Goal: Task Accomplishment & Management: Manage account settings

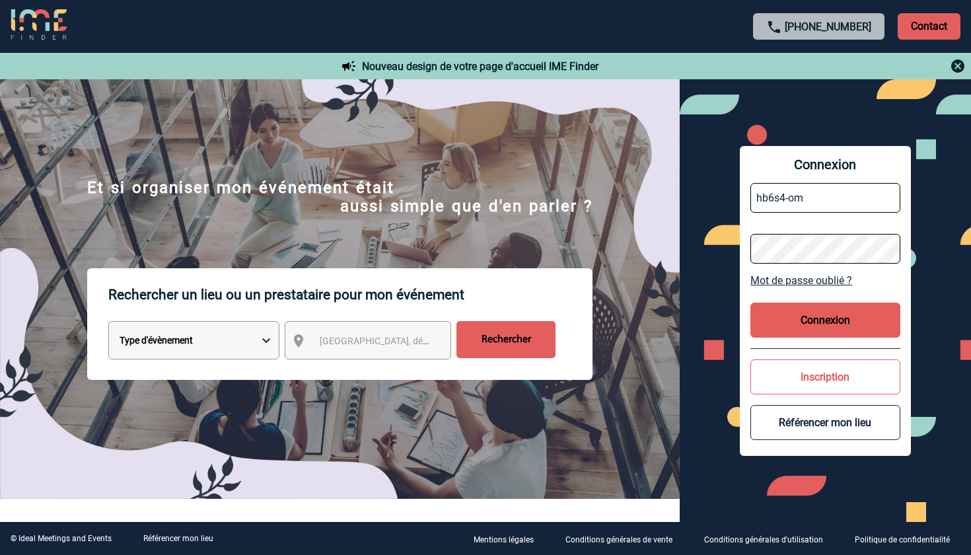
click at [838, 195] on input "hb6s4-om" at bounding box center [825, 198] width 150 height 30
type input "hb6s4-om@accor.com"
click at [844, 314] on button "Connexion" at bounding box center [825, 319] width 150 height 35
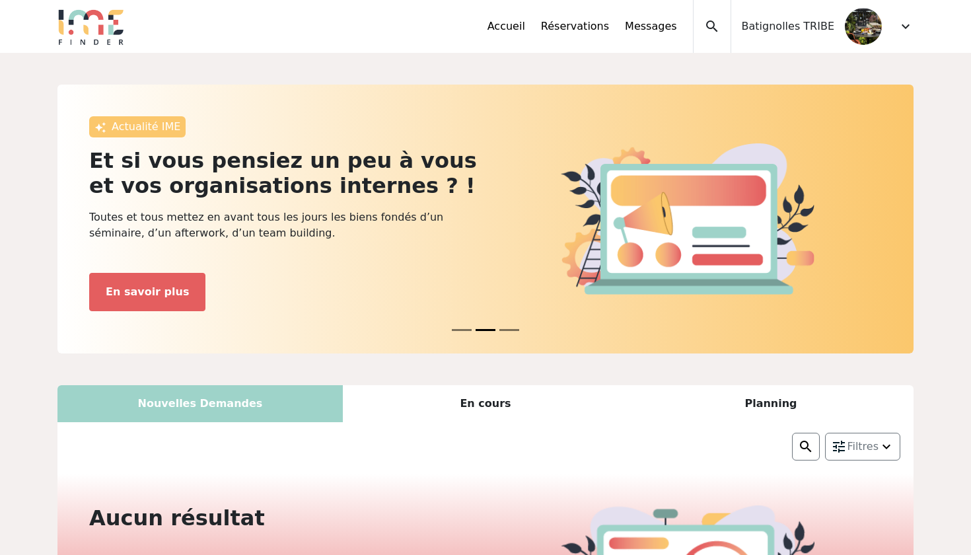
click at [465, 328] on button "News 0" at bounding box center [462, 329] width 20 height 15
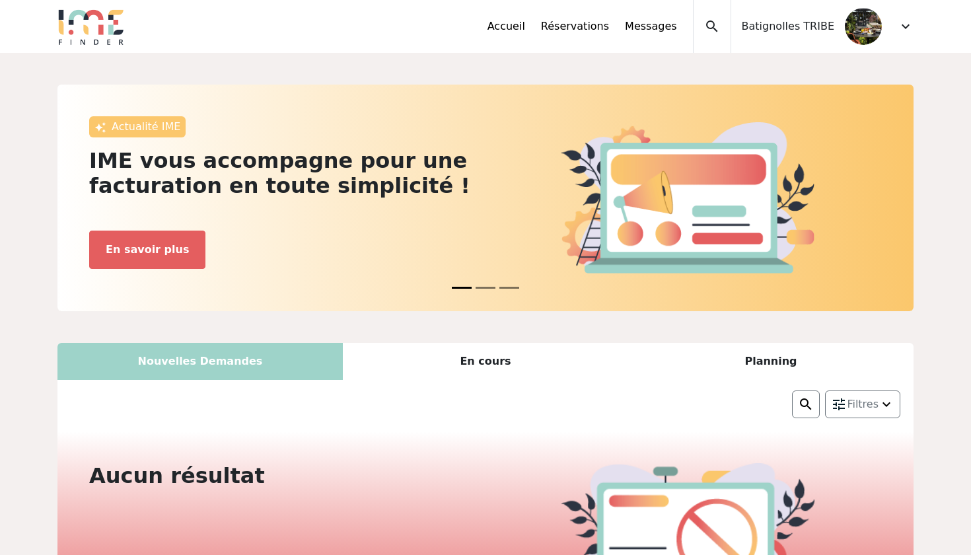
click at [899, 34] on div "expand_more" at bounding box center [905, 26] width 16 height 53
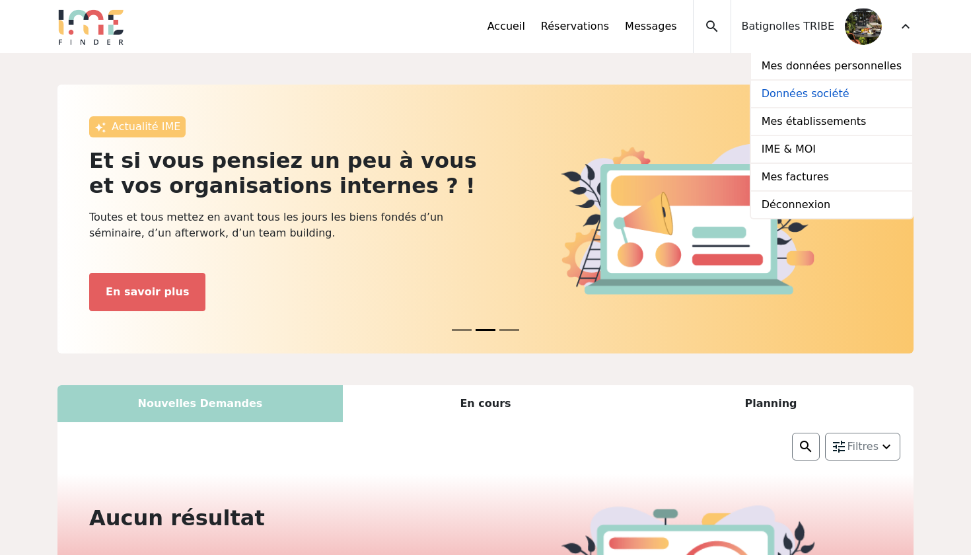
click at [843, 90] on link "Données société" at bounding box center [831, 95] width 161 height 28
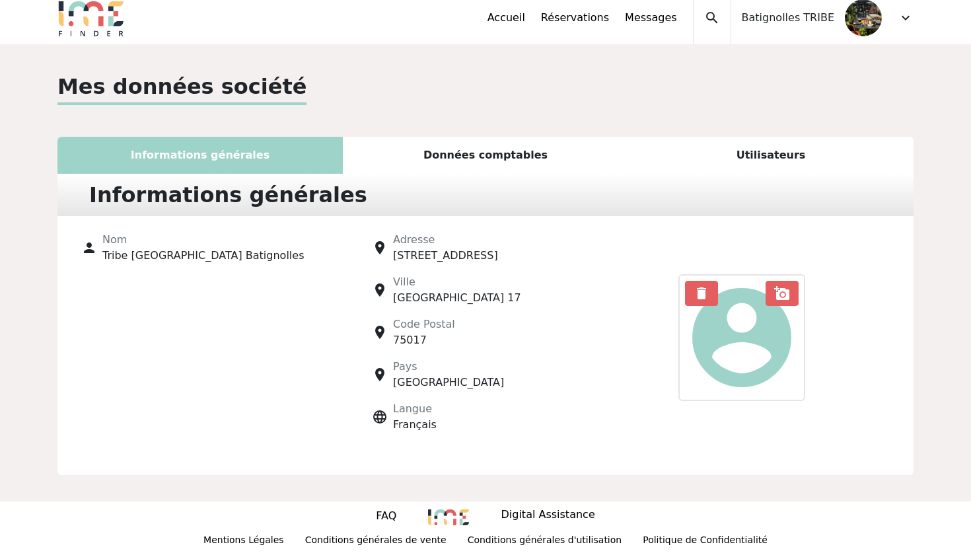
scroll to position [9, 0]
click at [518, 158] on div "Données comptables" at bounding box center [485, 155] width 285 height 37
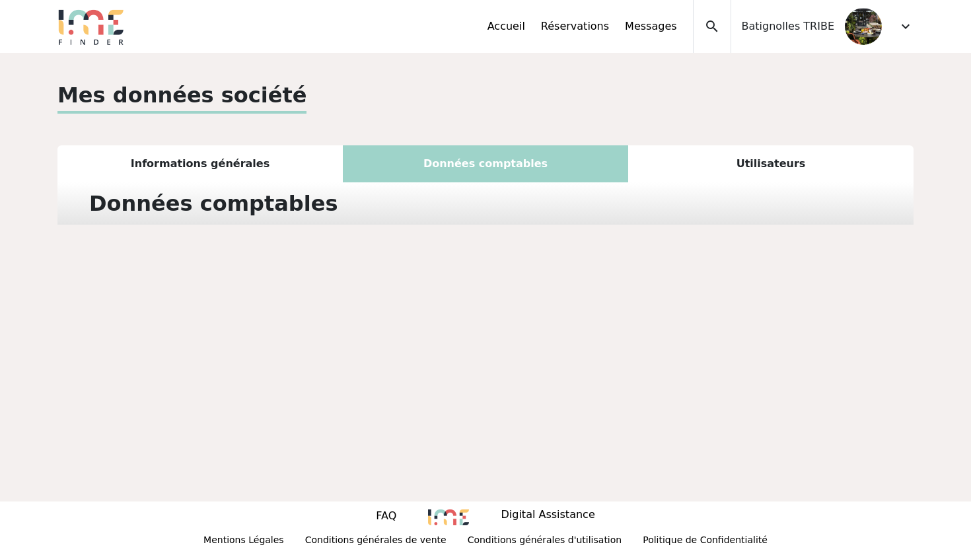
scroll to position [0, 0]
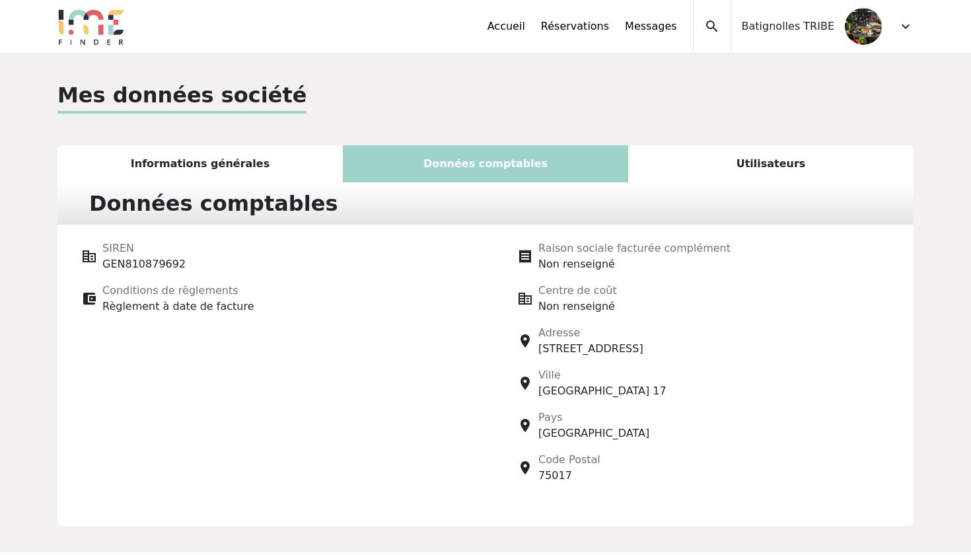
click at [724, 158] on div "Utilisateurs" at bounding box center [770, 163] width 285 height 37
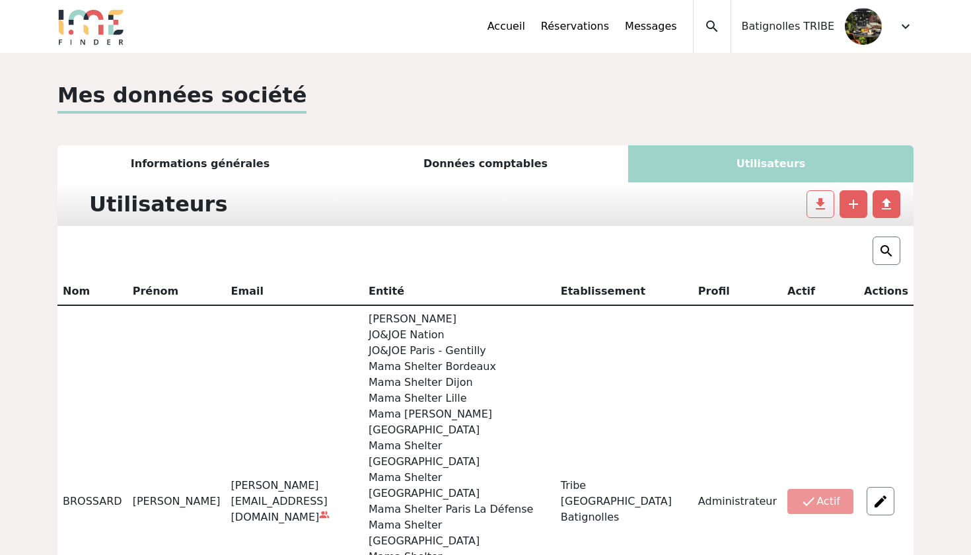
click at [902, 20] on span "expand_more" at bounding box center [905, 26] width 16 height 16
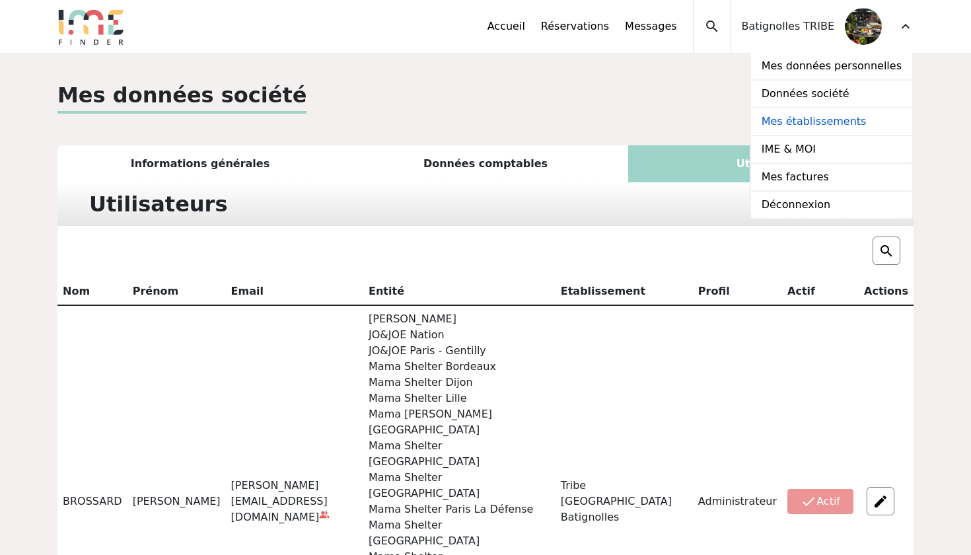
click at [825, 118] on link "Mes établissements" at bounding box center [831, 122] width 161 height 28
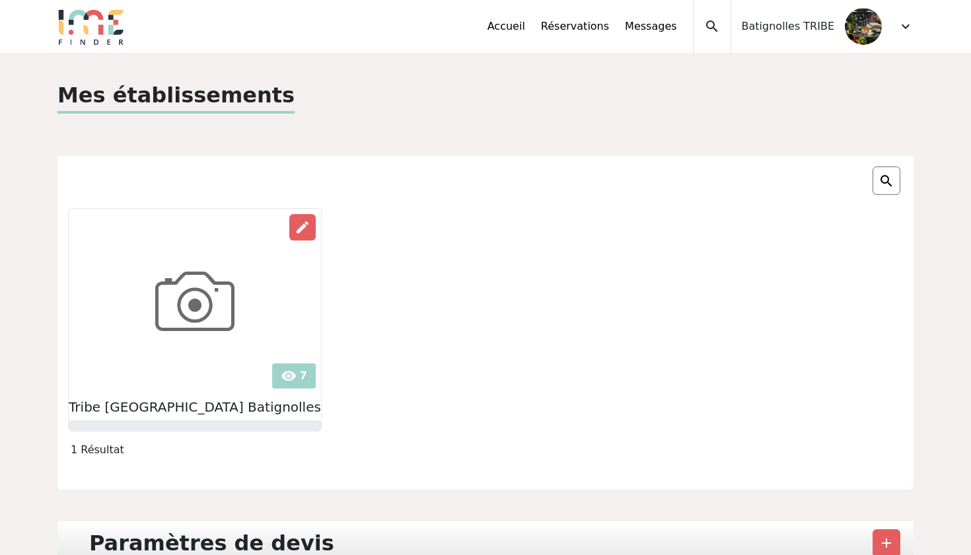
click at [536, 351] on div "visibility 7 edit Tribe Paris Batignolles" at bounding box center [486, 319] width 872 height 223
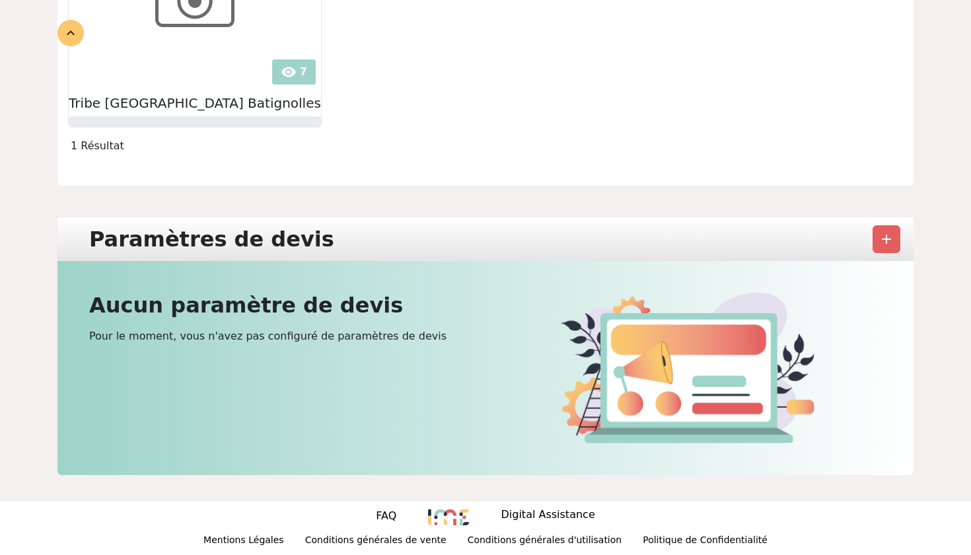
scroll to position [304, 0]
click at [888, 235] on span "add" at bounding box center [886, 239] width 16 height 16
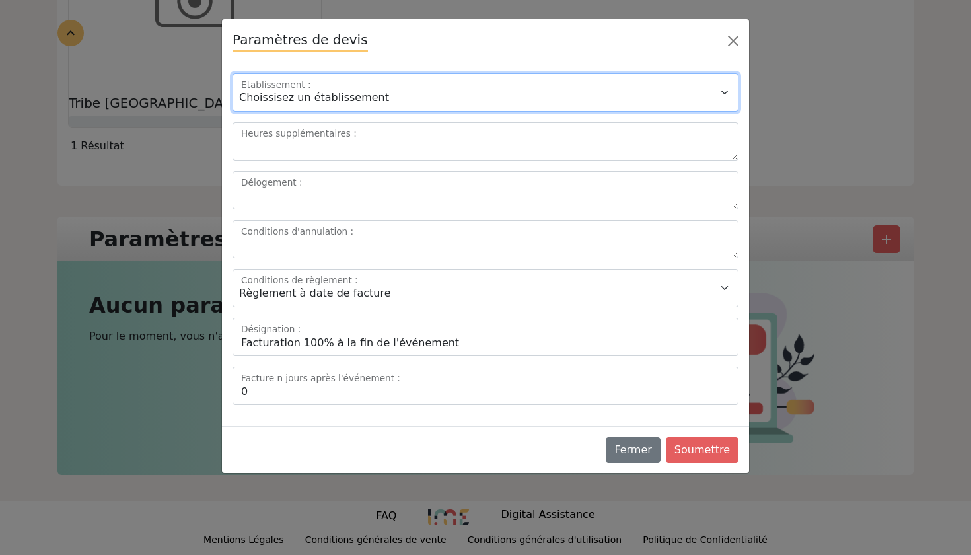
select select "13179"
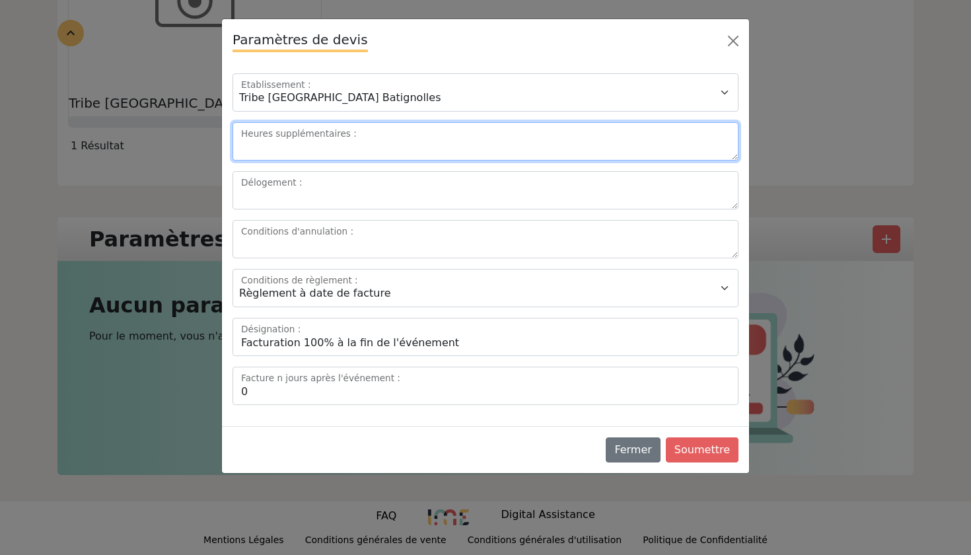
click at [545, 135] on textarea "Heures supplémentaires :" at bounding box center [485, 141] width 506 height 38
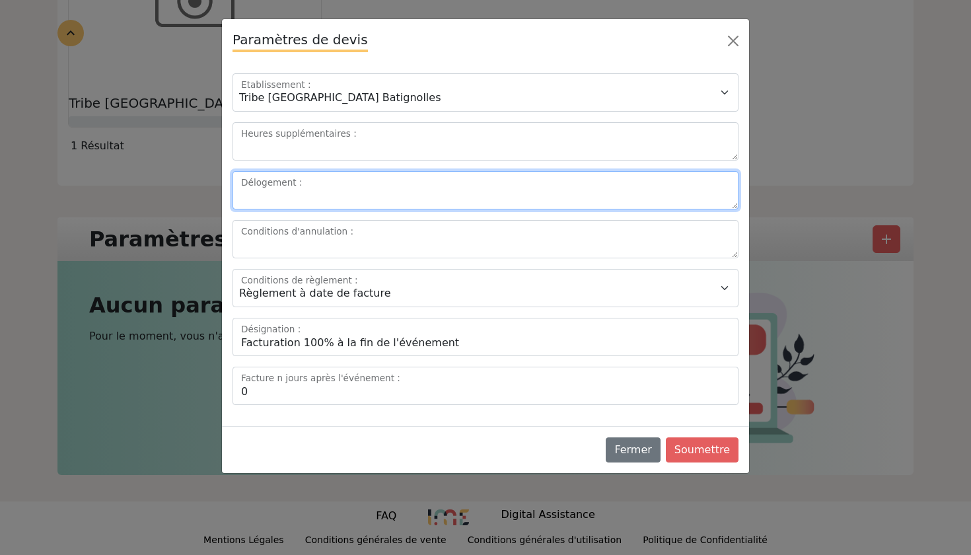
click at [488, 198] on textarea "Délogement :" at bounding box center [485, 190] width 506 height 38
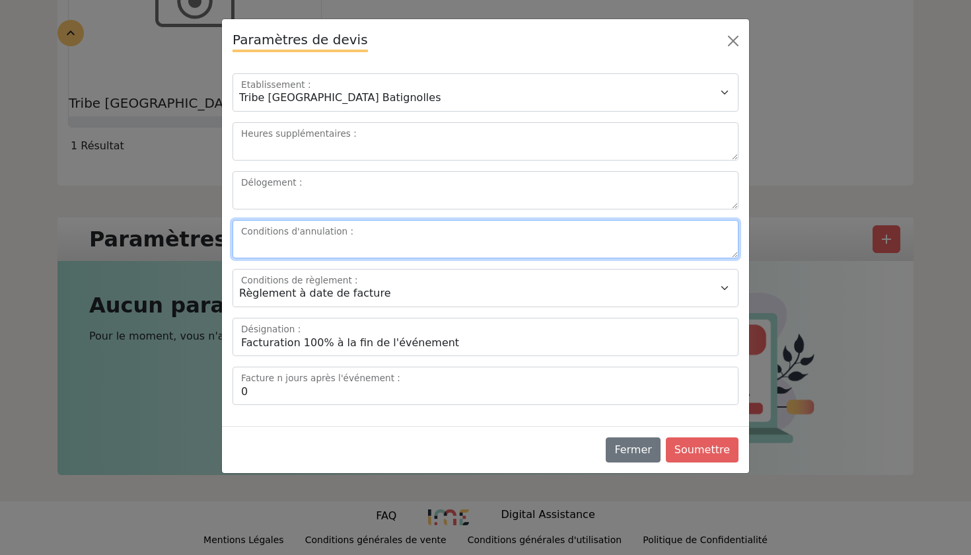
click at [454, 241] on textarea "Conditions d'annulation :" at bounding box center [485, 239] width 506 height 38
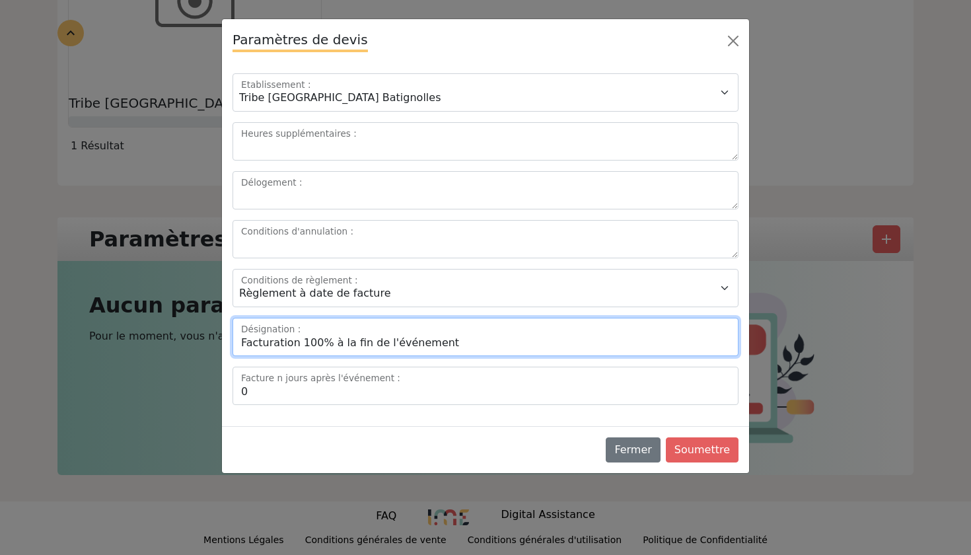
click at [476, 320] on input "Facturation 100% à la fin de l'événement" at bounding box center [485, 337] width 506 height 38
click at [472, 335] on input "Facturation 100% à la fin de l'événement" at bounding box center [485, 337] width 506 height 38
click at [460, 347] on input "Facturation 100% à la fin de l'événement" at bounding box center [485, 337] width 506 height 38
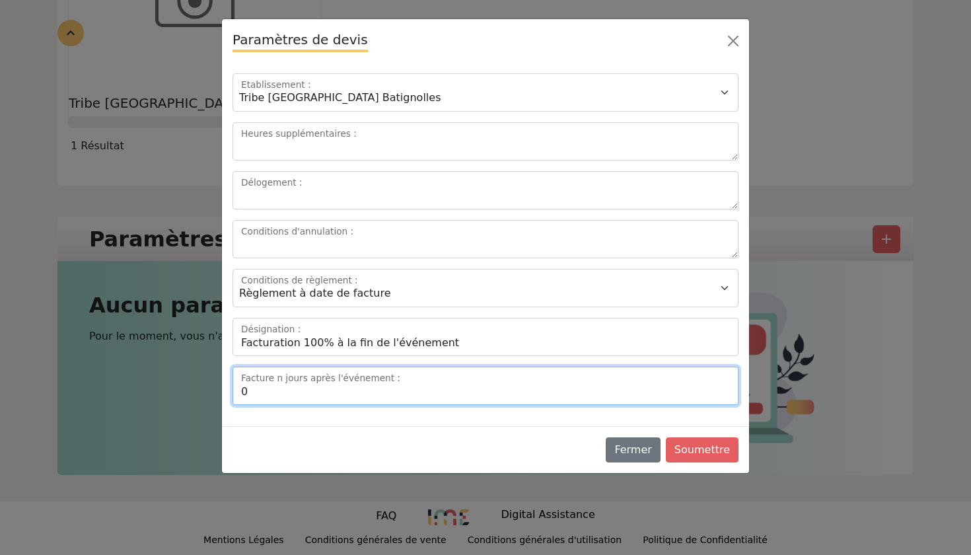
click at [414, 394] on input "0" at bounding box center [485, 386] width 506 height 38
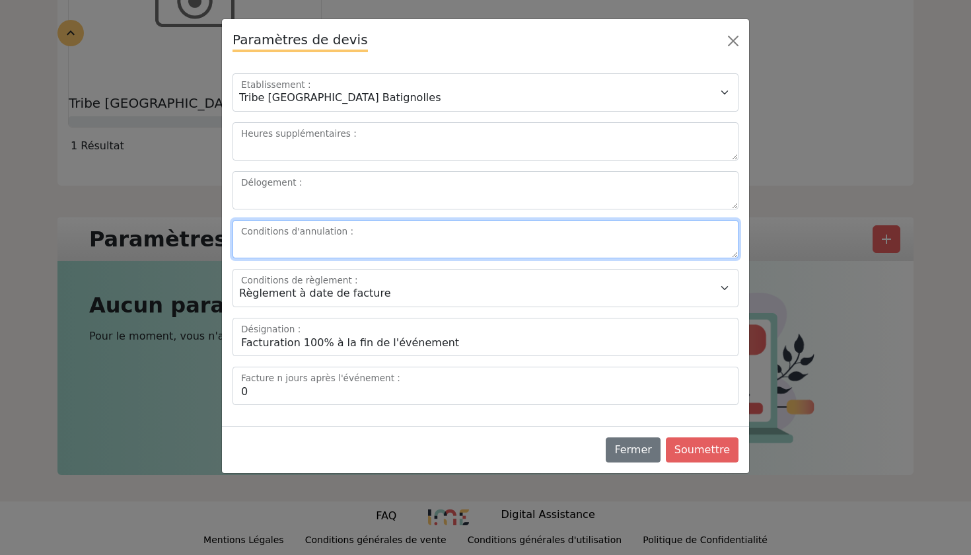
click at [437, 246] on textarea "Conditions d'annulation :" at bounding box center [485, 239] width 506 height 38
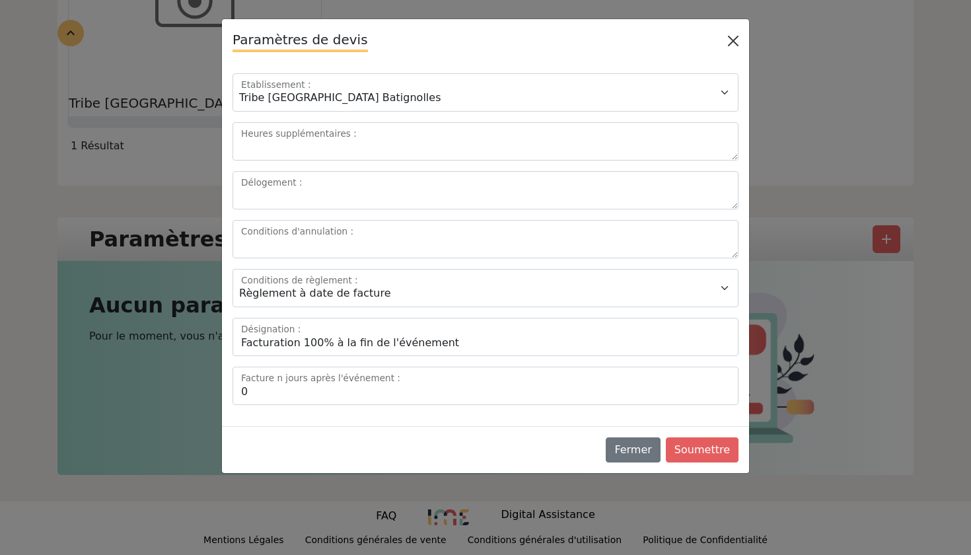
click at [729, 42] on button "Close" at bounding box center [732, 40] width 21 height 21
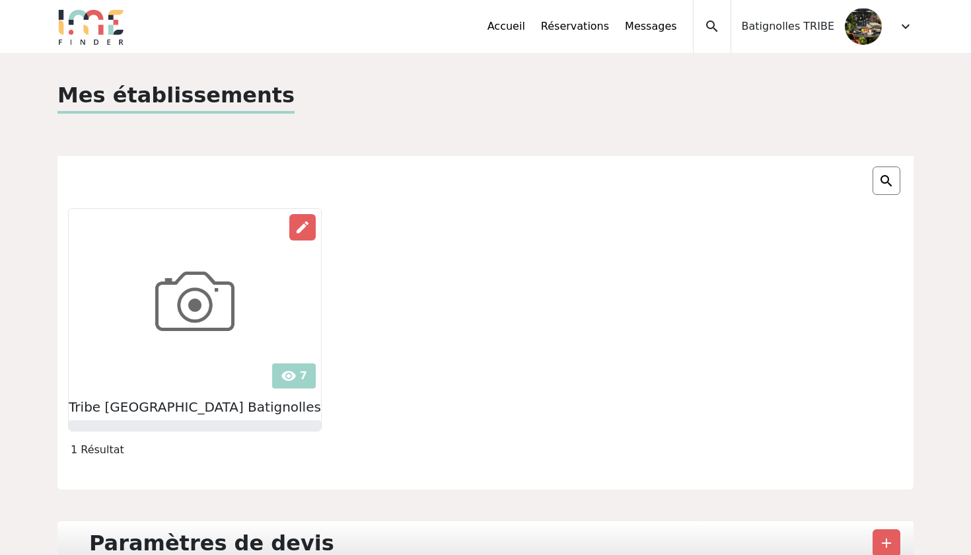
scroll to position [0, 0]
click at [254, 347] on img at bounding box center [195, 301] width 225 height 185
click at [906, 32] on span "expand_more" at bounding box center [905, 26] width 16 height 16
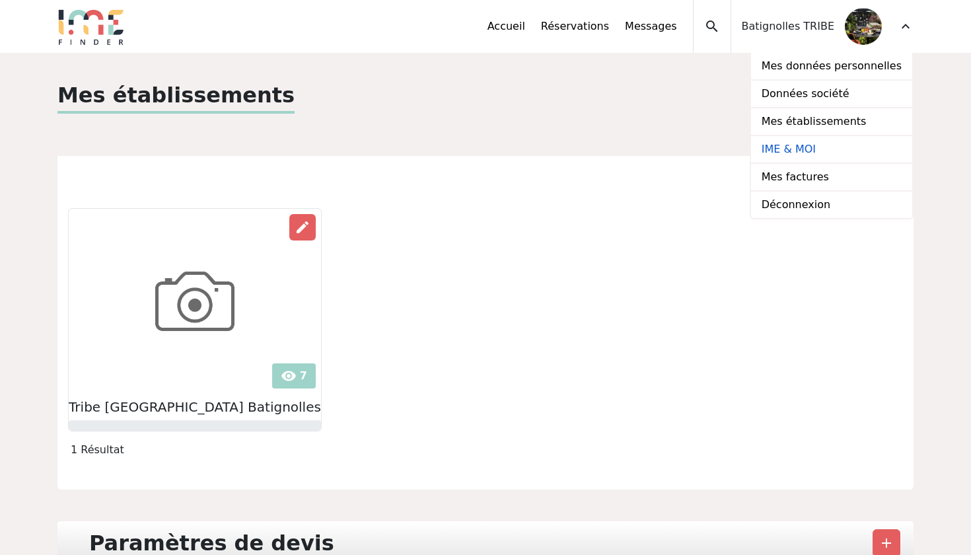
click at [816, 144] on link "IME & MOI" at bounding box center [831, 150] width 161 height 28
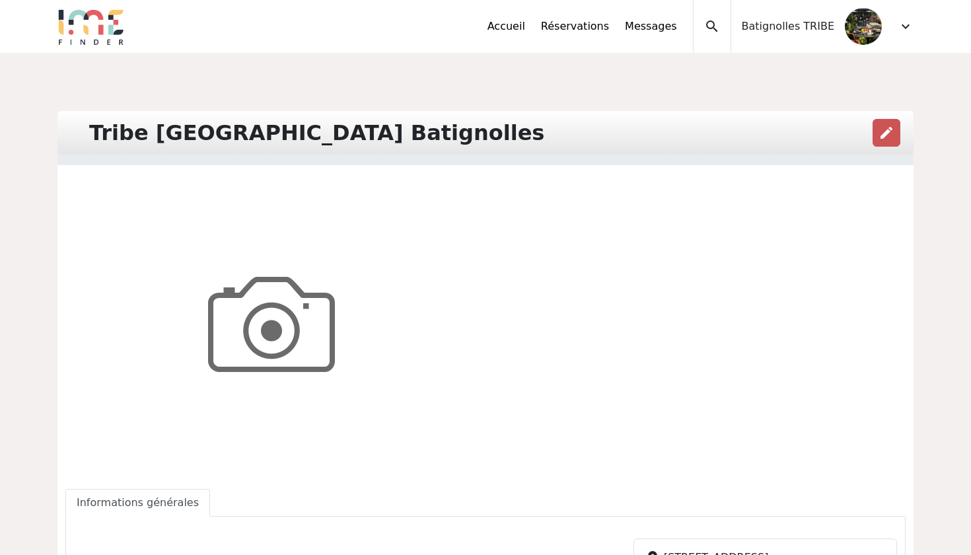
click at [886, 139] on span "edit" at bounding box center [886, 133] width 16 height 16
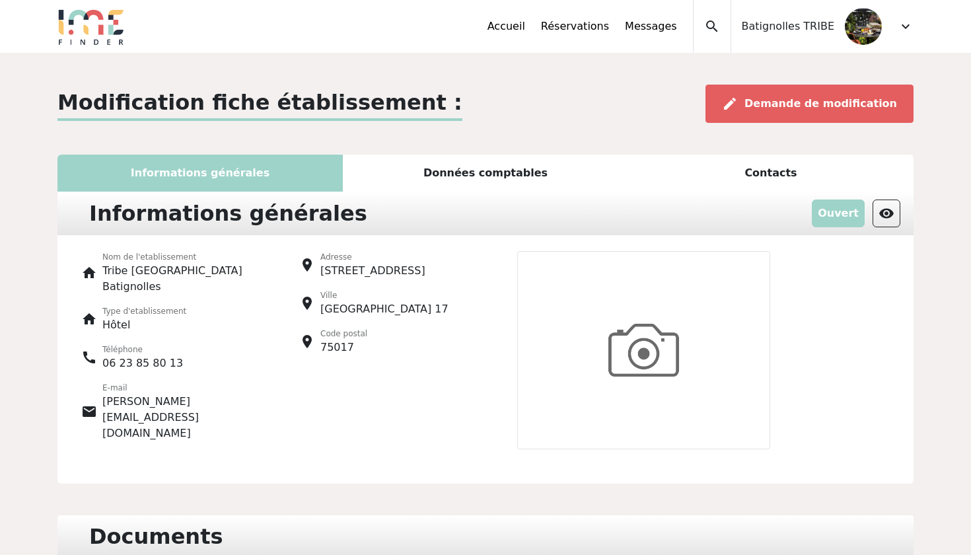
click at [650, 338] on img at bounding box center [643, 350] width 253 height 198
click at [641, 341] on img at bounding box center [643, 350] width 253 height 198
click at [847, 216] on p "Ouvert" at bounding box center [838, 213] width 53 height 28
click at [891, 216] on span "visibility" at bounding box center [886, 213] width 16 height 16
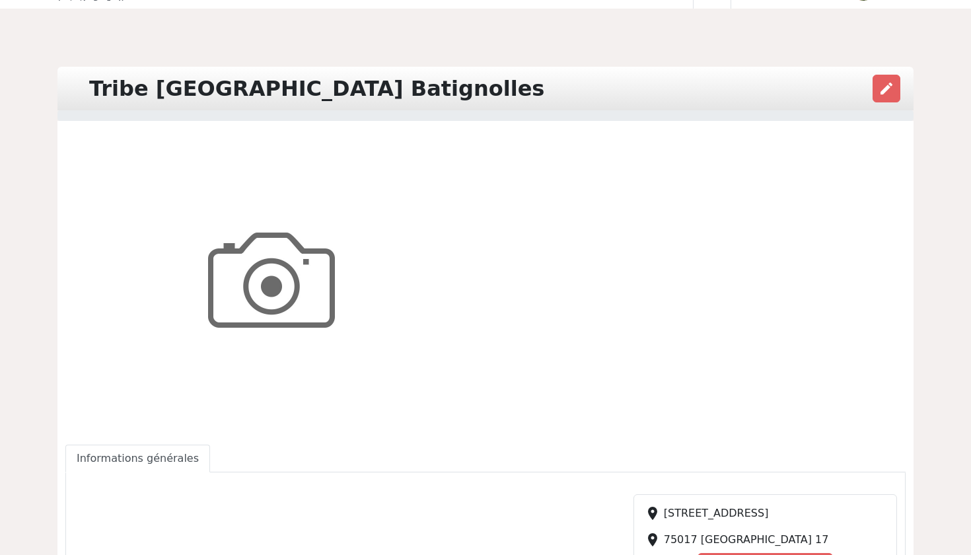
scroll to position [16, 0]
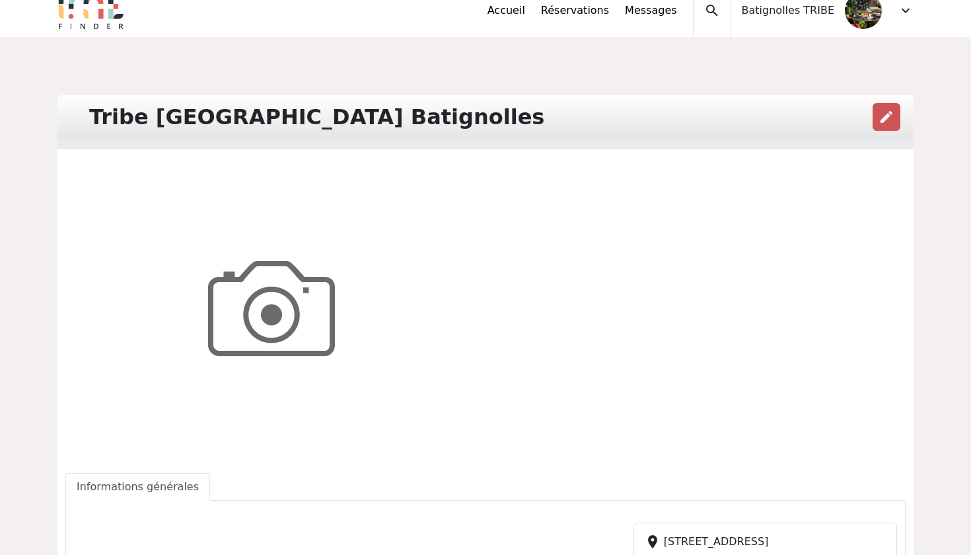
click at [882, 122] on span "edit" at bounding box center [886, 117] width 16 height 16
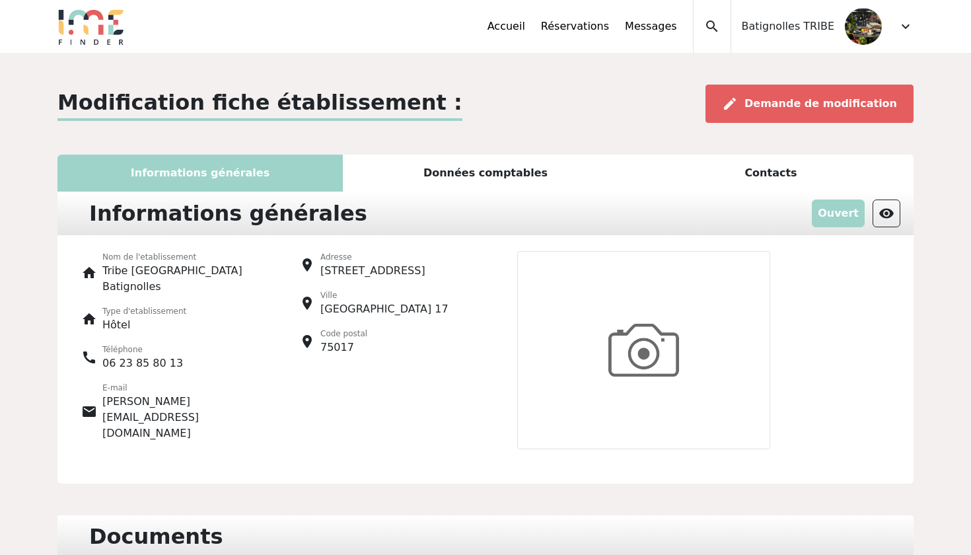
click at [902, 31] on span "expand_more" at bounding box center [905, 26] width 16 height 16
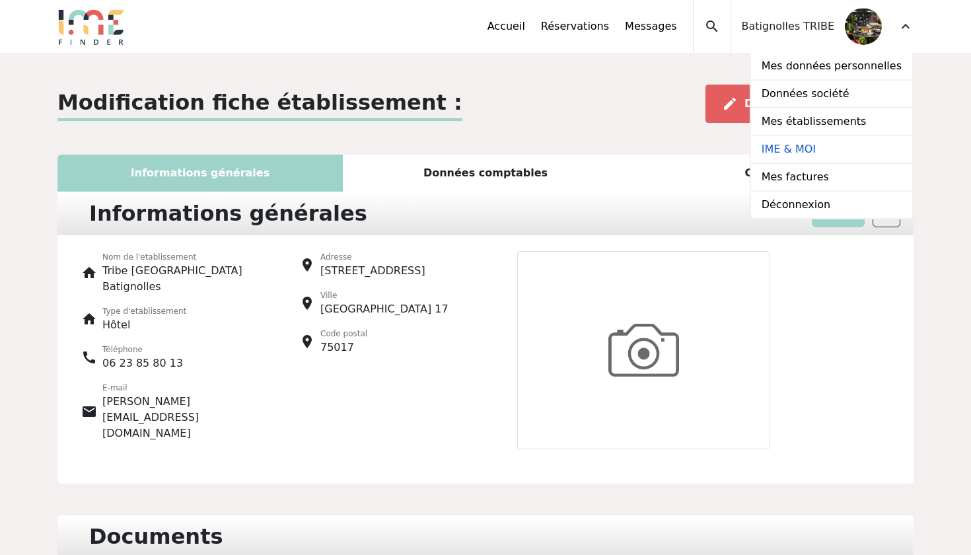
click at [806, 154] on link "IME & MOI" at bounding box center [831, 150] width 161 height 28
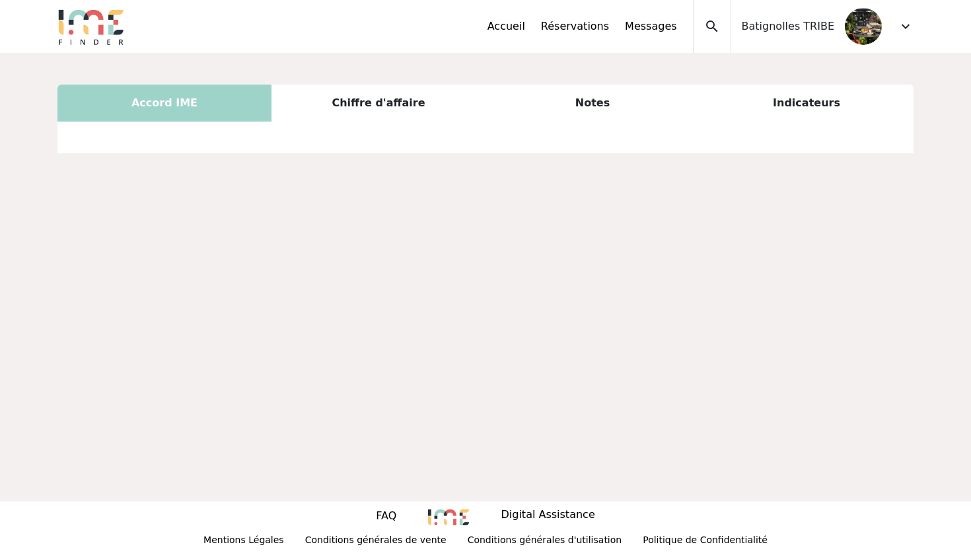
click at [420, 102] on div "Chiffre d'affaire" at bounding box center [378, 103] width 214 height 37
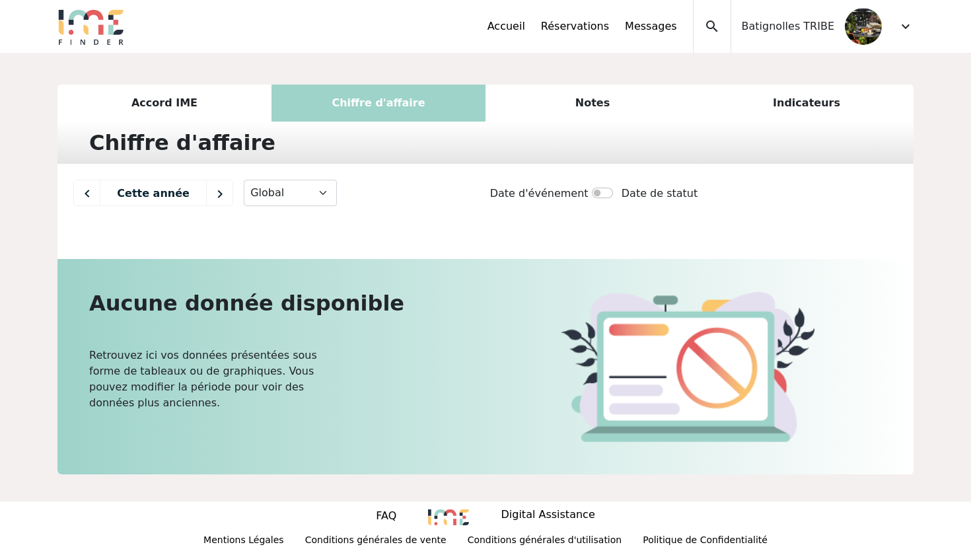
click at [555, 100] on div "Notes" at bounding box center [592, 103] width 214 height 37
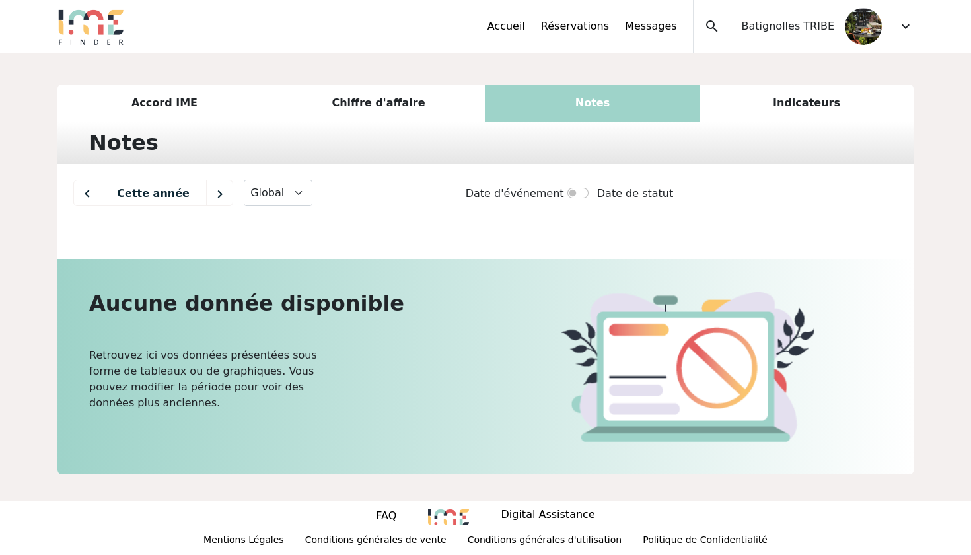
click at [818, 115] on div "Indicateurs" at bounding box center [806, 103] width 214 height 37
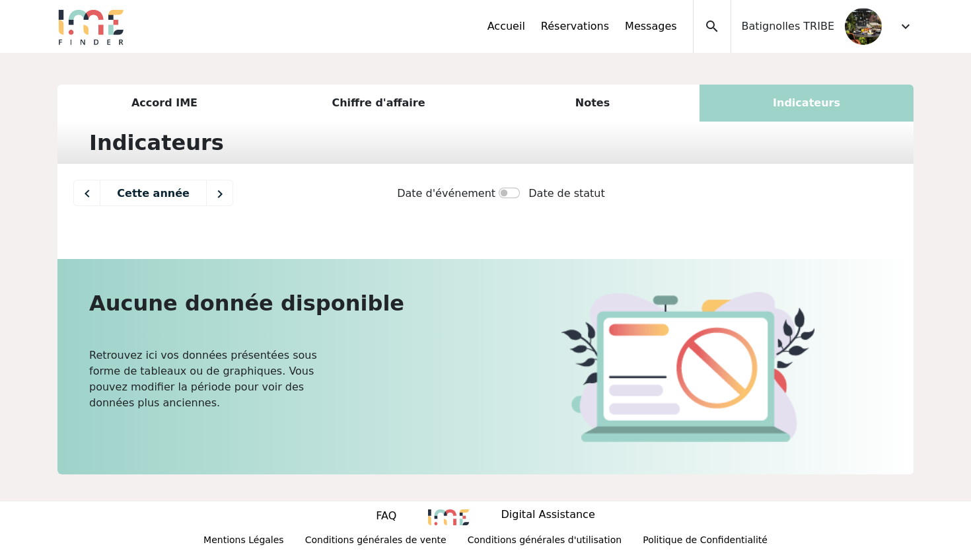
click at [606, 34] on div "Accueil Réservations Messages Mes données personnelles Données société Mes étab…" at bounding box center [589, 26] width 205 height 53
click at [605, 33] on link "Réservations" at bounding box center [575, 26] width 68 height 16
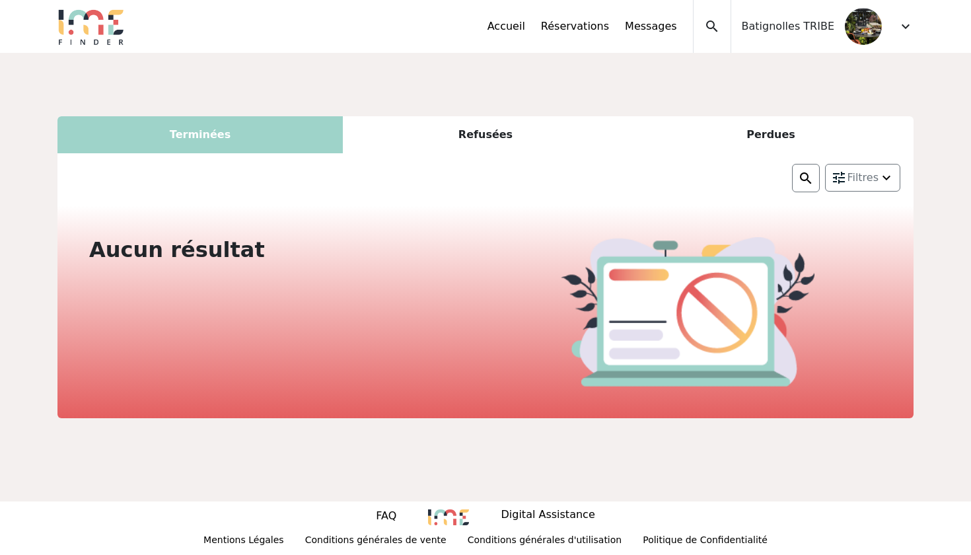
click at [466, 138] on div "Refusées" at bounding box center [485, 134] width 285 height 37
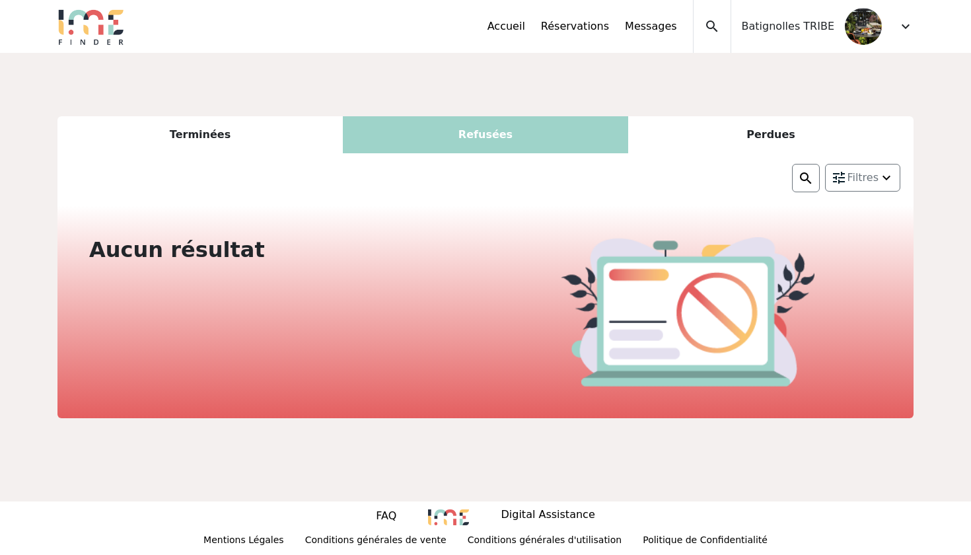
click at [700, 136] on div "Perdues" at bounding box center [770, 134] width 285 height 37
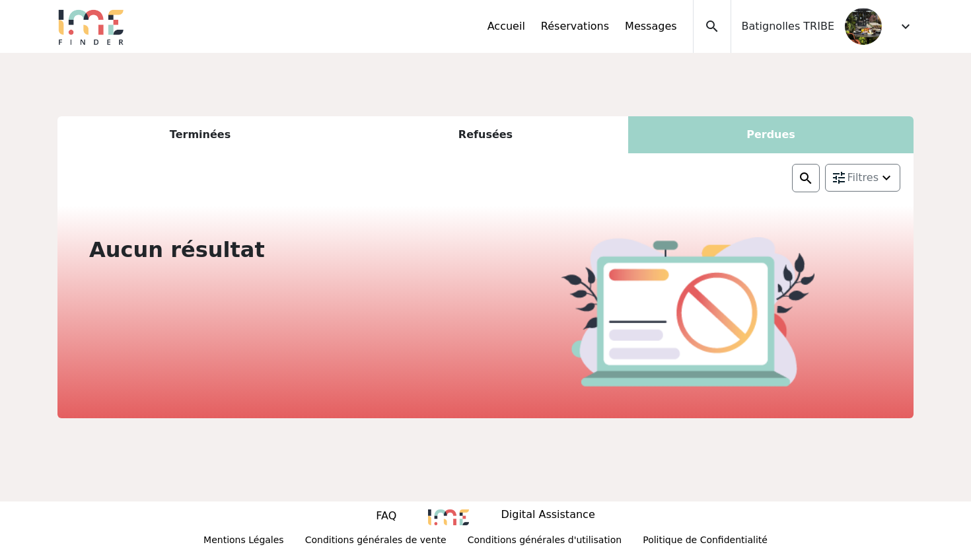
click at [528, 36] on div "Accueil Réservations Messages Mes données personnelles Données société Mes étab…" at bounding box center [589, 26] width 205 height 53
click at [525, 33] on link "Accueil" at bounding box center [506, 26] width 38 height 16
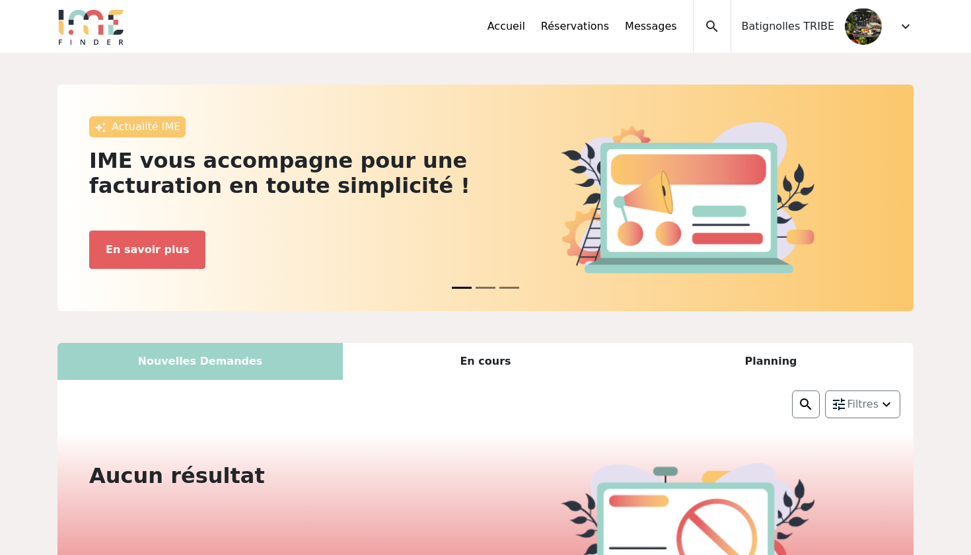
click at [525, 33] on link "Accueil" at bounding box center [506, 26] width 38 height 16
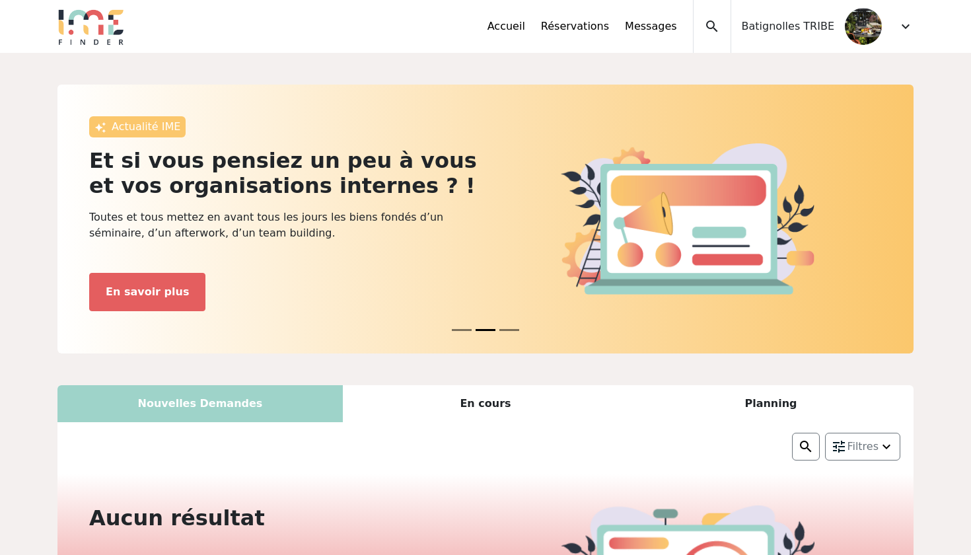
click at [909, 28] on span "expand_more" at bounding box center [905, 26] width 16 height 16
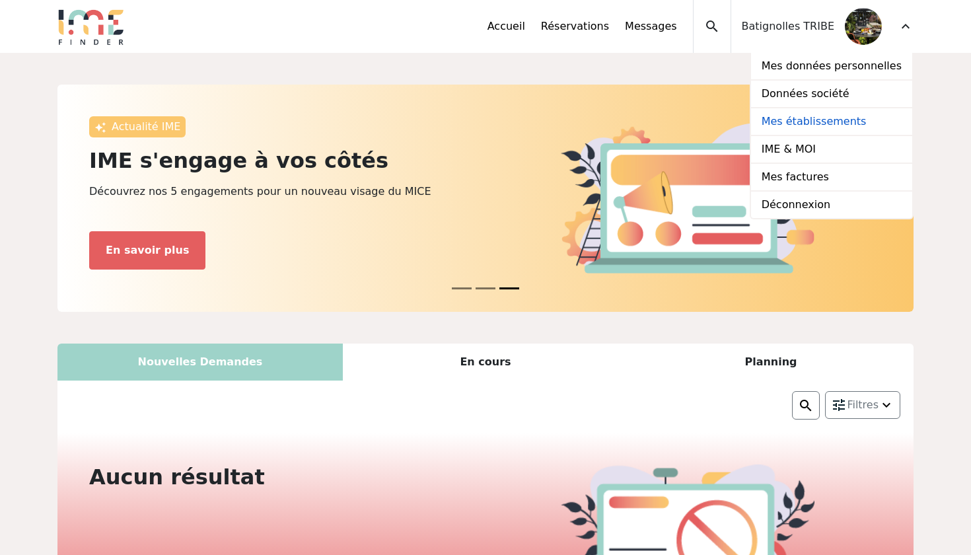
click at [821, 118] on link "Mes établissements" at bounding box center [831, 122] width 161 height 28
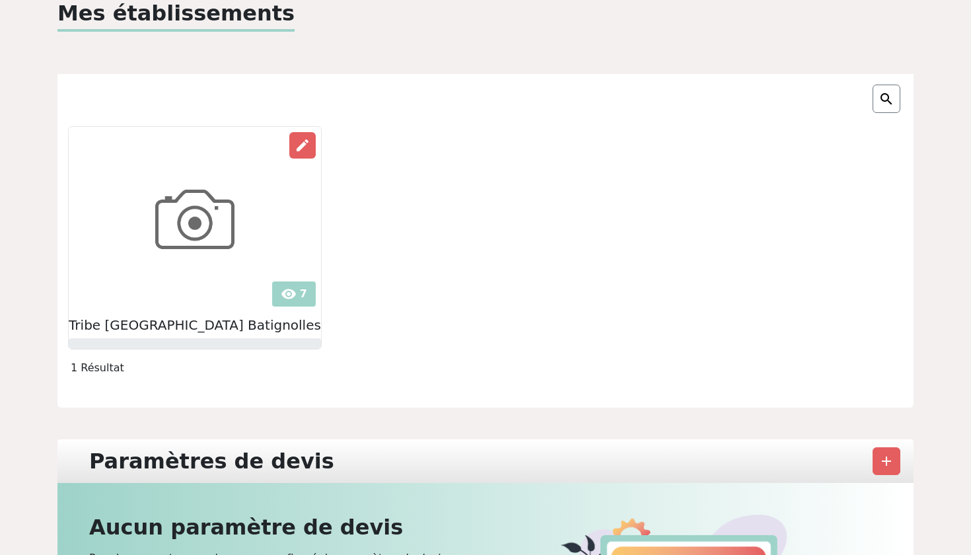
scroll to position [80, 0]
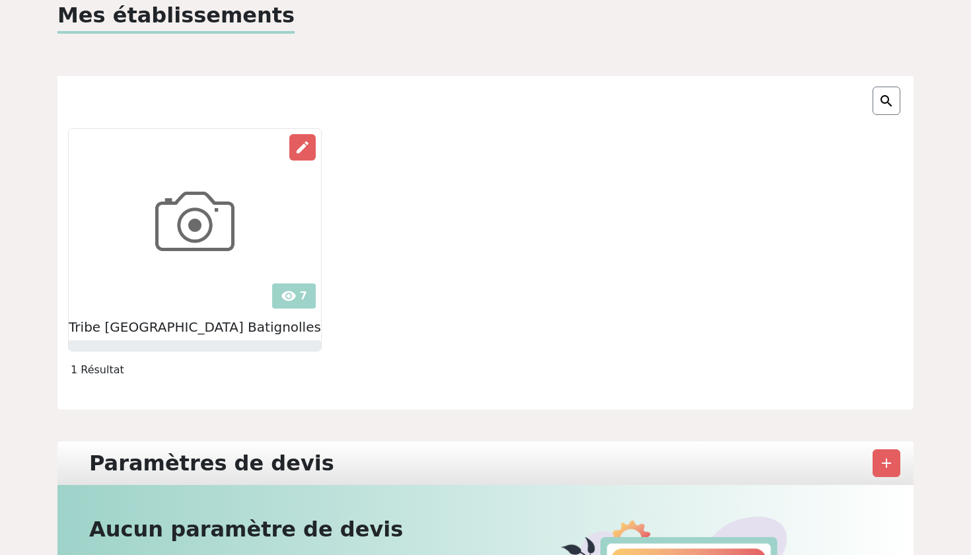
click at [893, 99] on img at bounding box center [886, 101] width 16 height 16
click at [771, 205] on div "visibility 7 edit Tribe Paris Batignolles" at bounding box center [486, 239] width 872 height 223
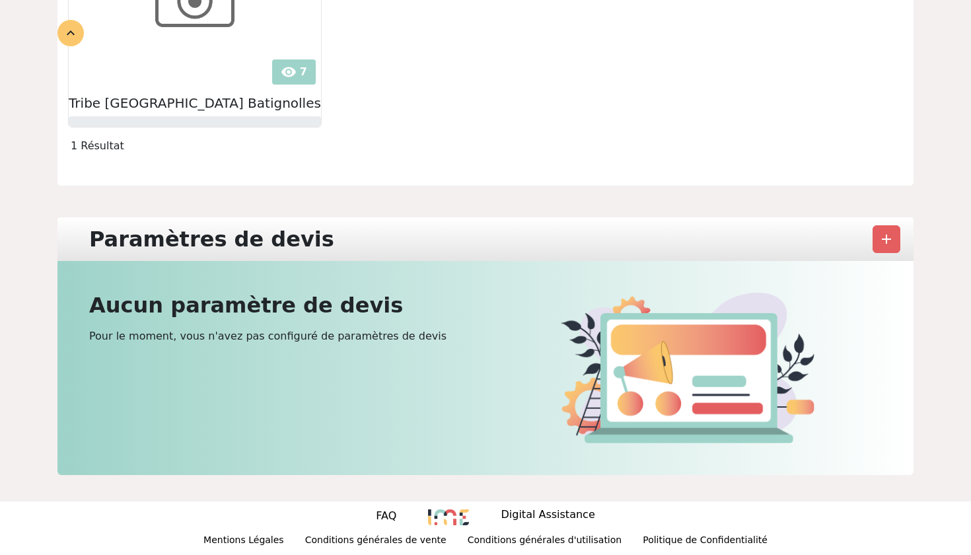
scroll to position [304, 0]
click at [470, 380] on div "Aucun paramètre de devis Pour le moment, vous n'avez pas configuré de paramètre…" at bounding box center [283, 368] width 404 height 151
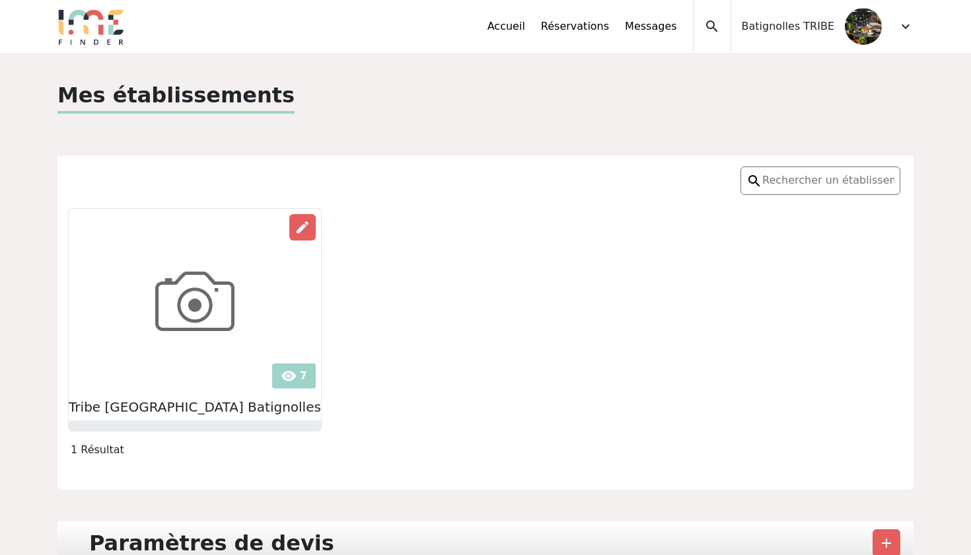
scroll to position [0, 0]
click at [183, 423] on div at bounding box center [195, 425] width 252 height 11
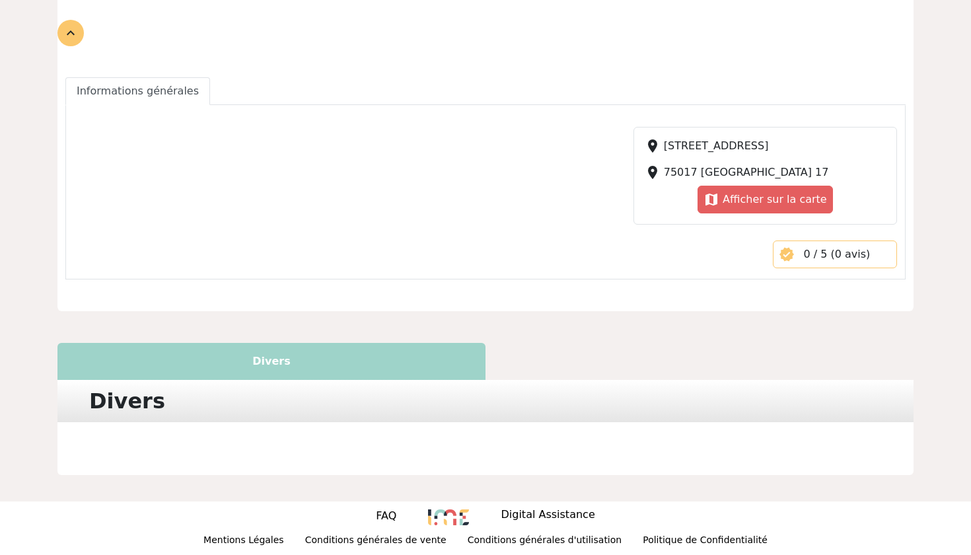
scroll to position [411, 0]
click at [310, 200] on div at bounding box center [345, 176] width 543 height 98
click at [368, 357] on div "Divers" at bounding box center [271, 361] width 428 height 37
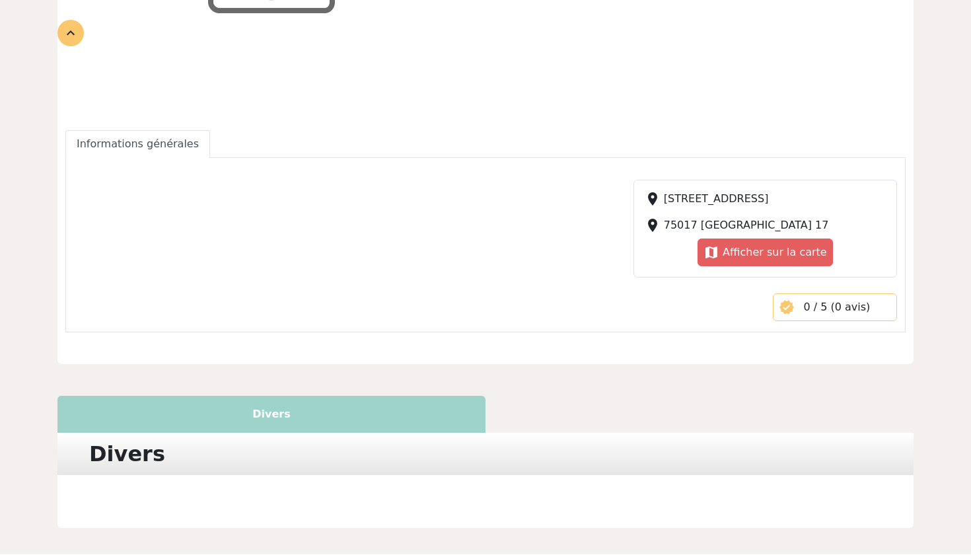
click at [339, 425] on div "Divers" at bounding box center [271, 414] width 428 height 37
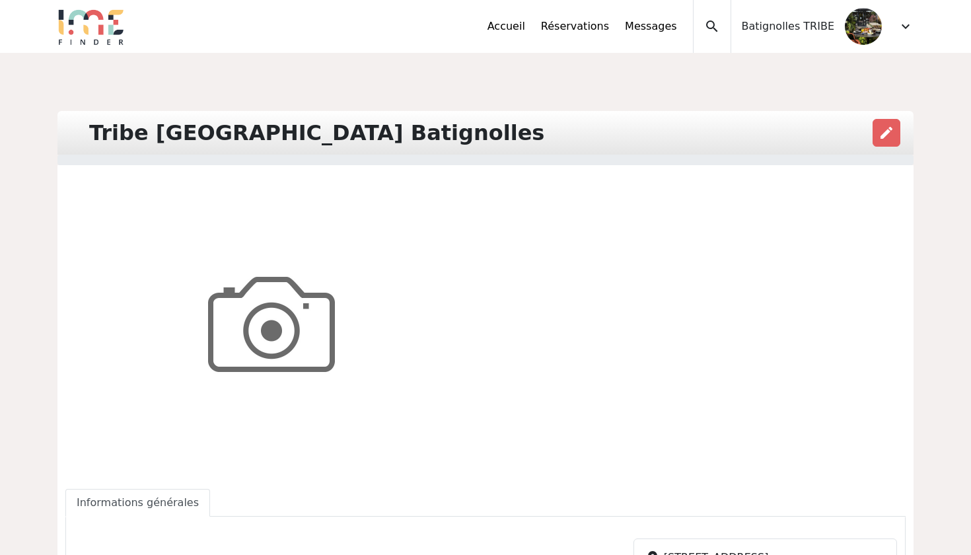
scroll to position [0, 0]
click at [892, 137] on span "edit" at bounding box center [886, 133] width 16 height 16
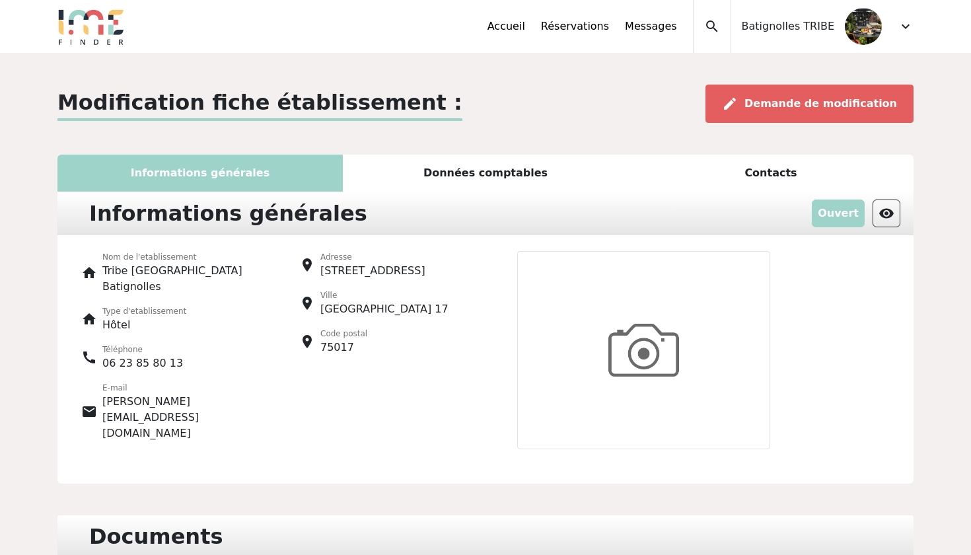
click at [505, 172] on div "Données comptables" at bounding box center [485, 173] width 285 height 37
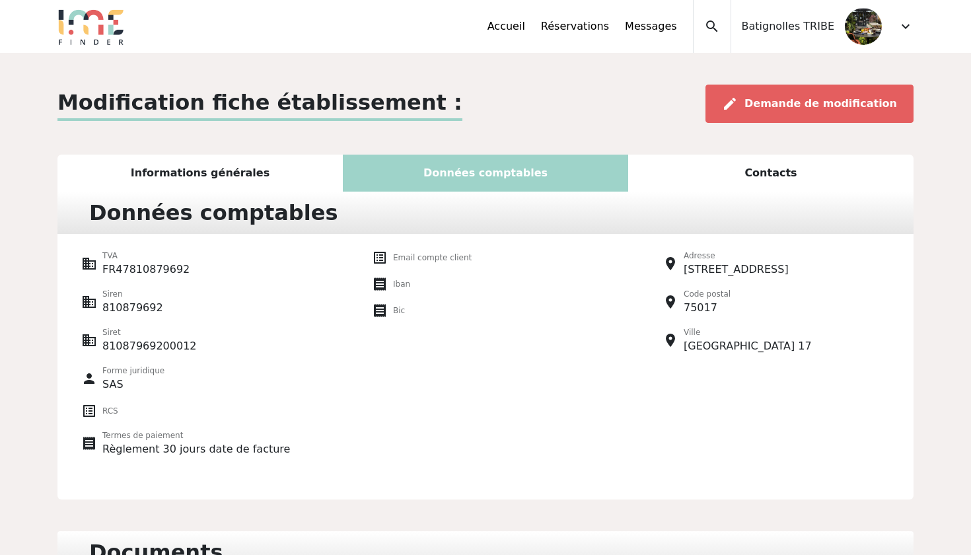
click at [726, 180] on div "Contacts" at bounding box center [770, 173] width 285 height 37
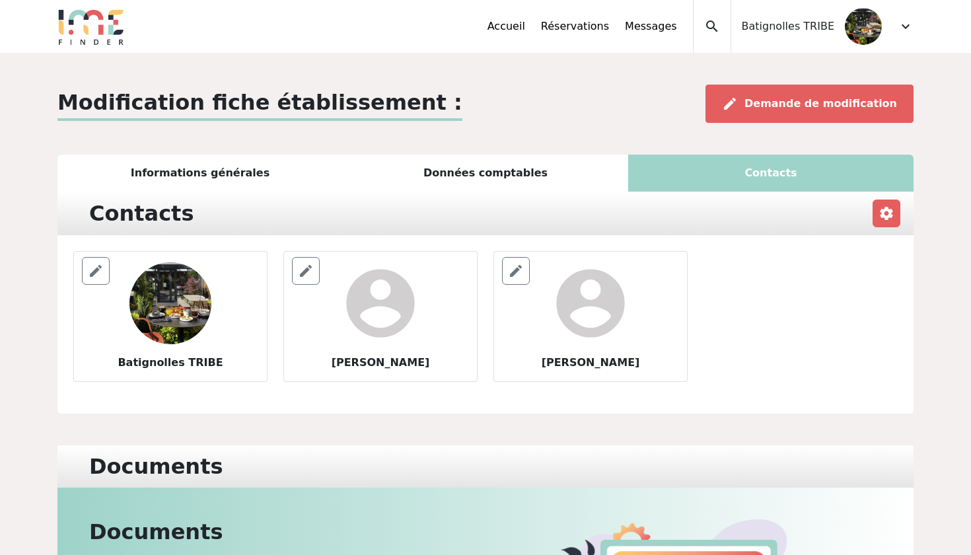
click at [215, 176] on div "Informations générales" at bounding box center [199, 173] width 285 height 37
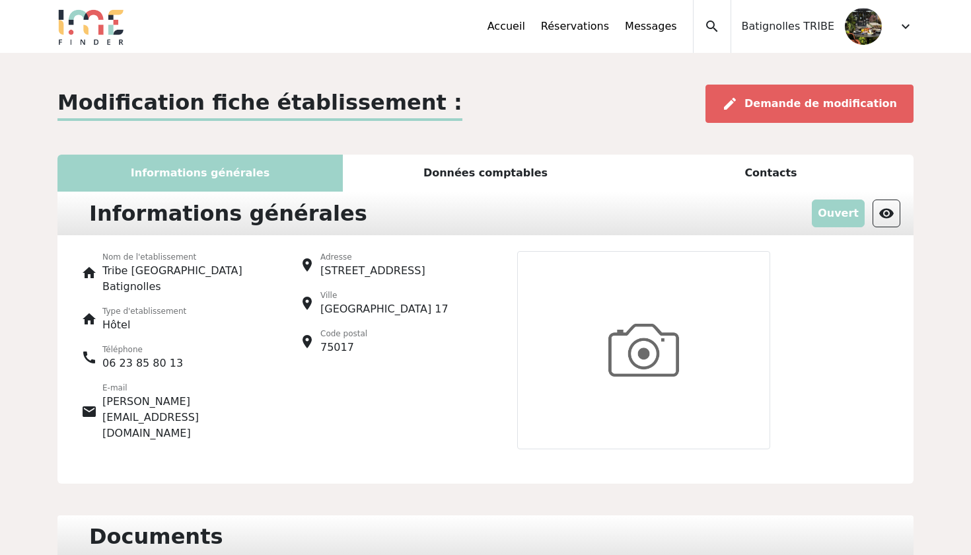
click at [820, 28] on span "Batignolles TRIBE" at bounding box center [788, 26] width 92 height 16
click at [902, 27] on span "expand_more" at bounding box center [905, 26] width 16 height 16
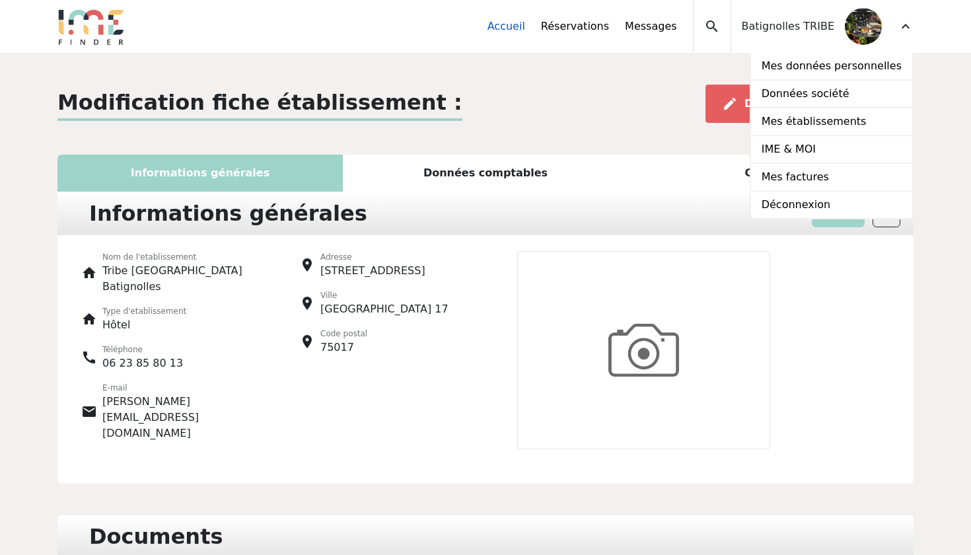
click at [525, 28] on link "Accueil" at bounding box center [506, 26] width 38 height 16
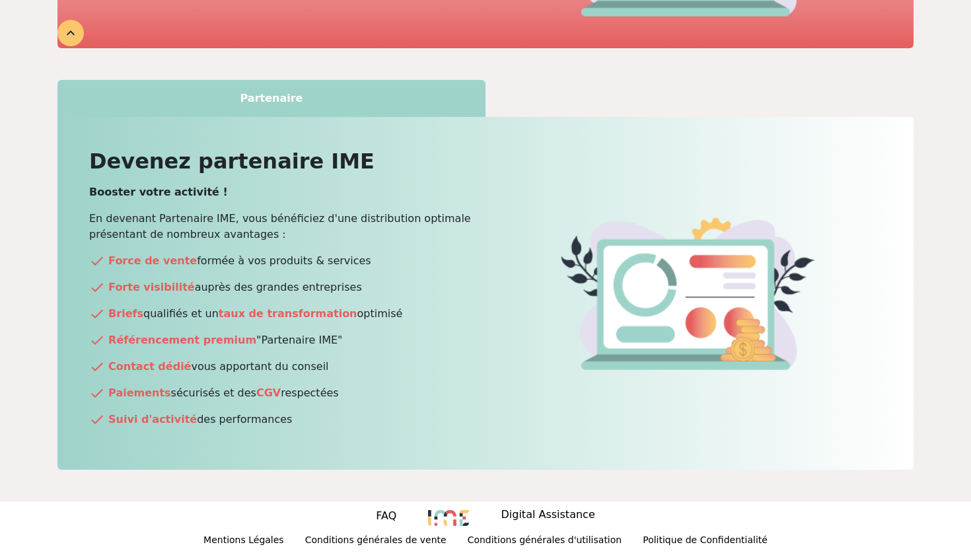
scroll to position [597, 0]
click at [551, 513] on p "Digital Assistance" at bounding box center [548, 516] width 94 height 18
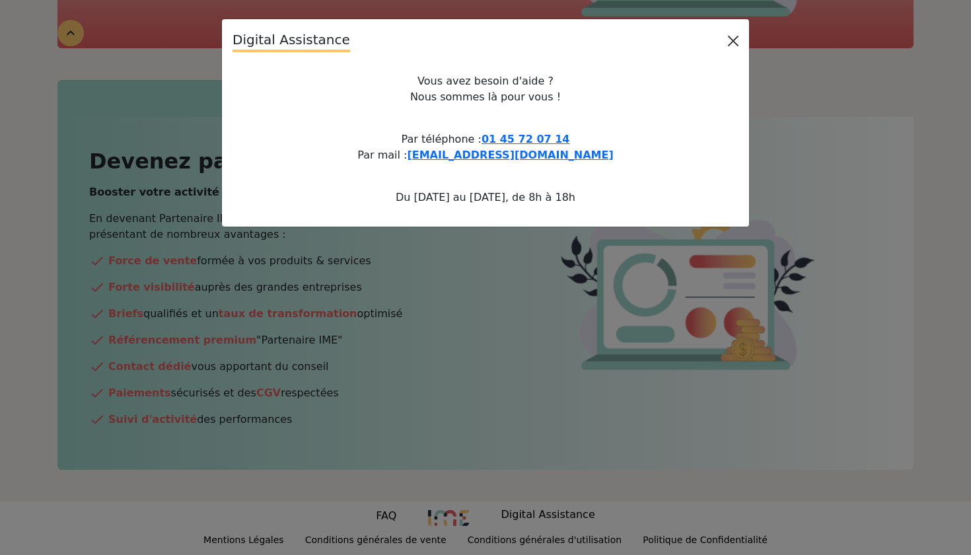
click at [733, 44] on button "Close" at bounding box center [732, 40] width 21 height 21
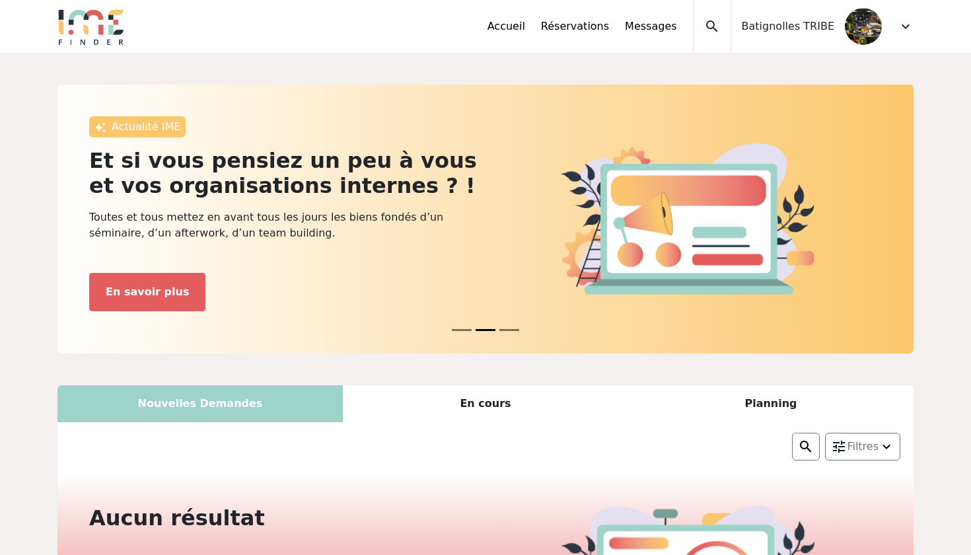
scroll to position [0, 0]
click at [514, 329] on button "News 2" at bounding box center [509, 329] width 20 height 15
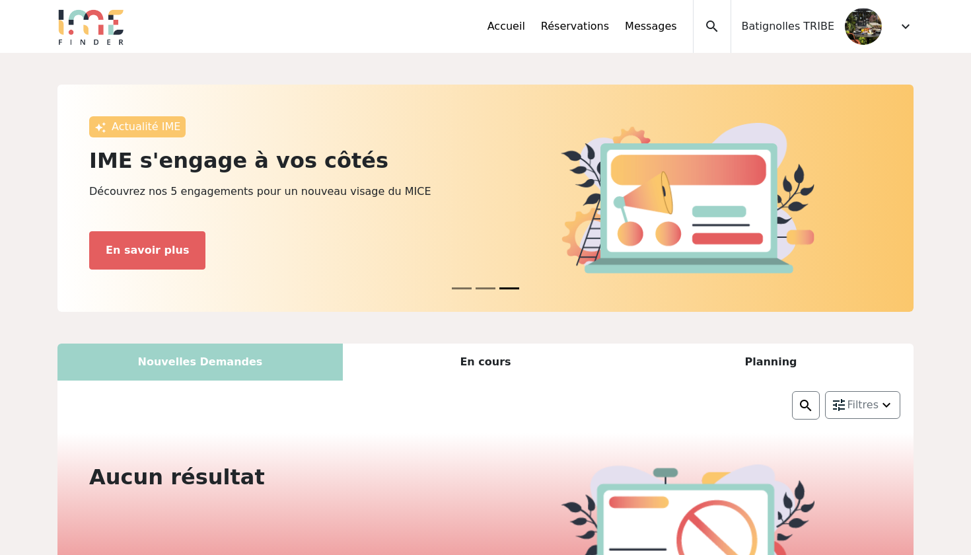
click at [465, 289] on button "News 0" at bounding box center [462, 288] width 20 height 15
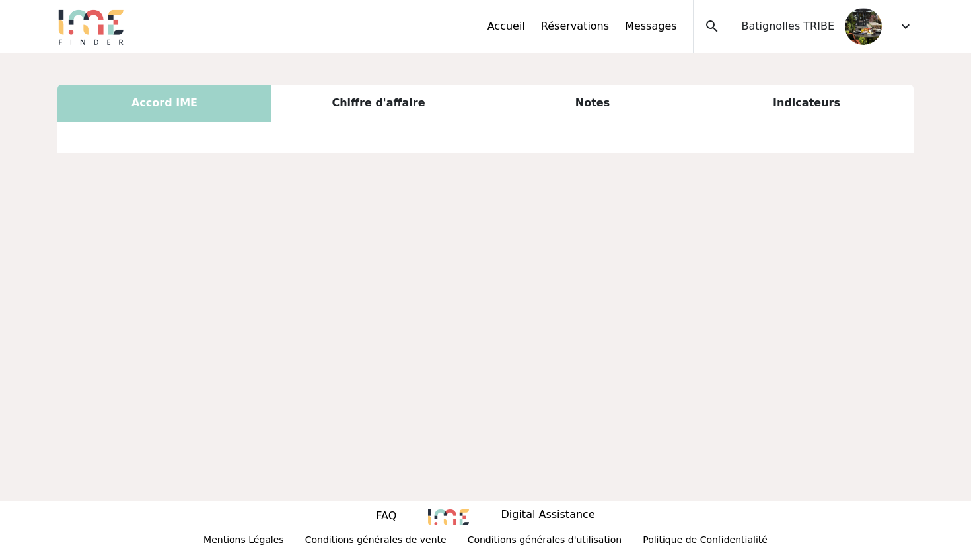
click at [392, 158] on div at bounding box center [485, 153] width 856 height 63
click at [374, 106] on div "Chiffre d'affaire" at bounding box center [378, 103] width 214 height 37
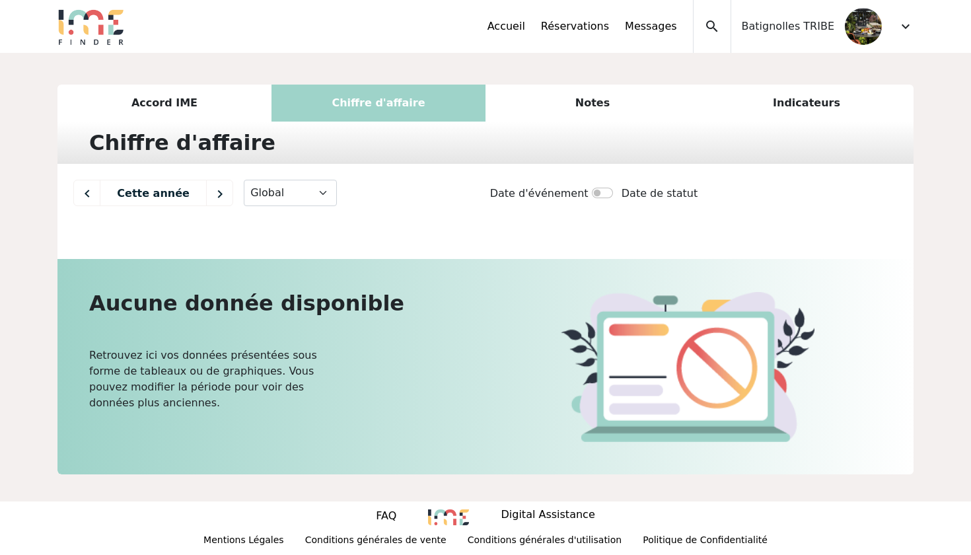
click at [212, 101] on div "Accord IME" at bounding box center [164, 103] width 214 height 37
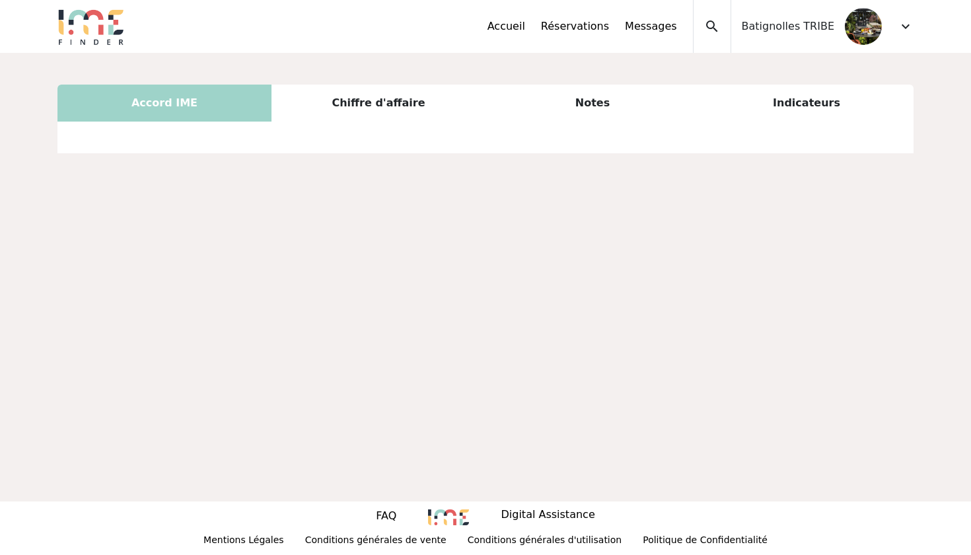
click at [811, 110] on div "Indicateurs" at bounding box center [806, 103] width 214 height 37
